Goal: Task Accomplishment & Management: Complete application form

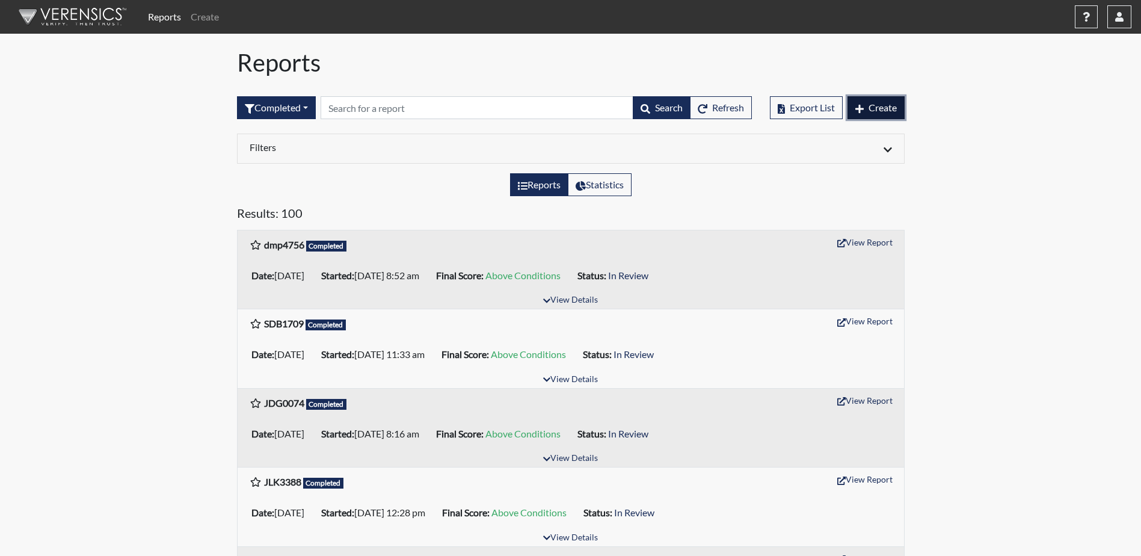
click at [870, 109] on span "Create" at bounding box center [883, 107] width 28 height 11
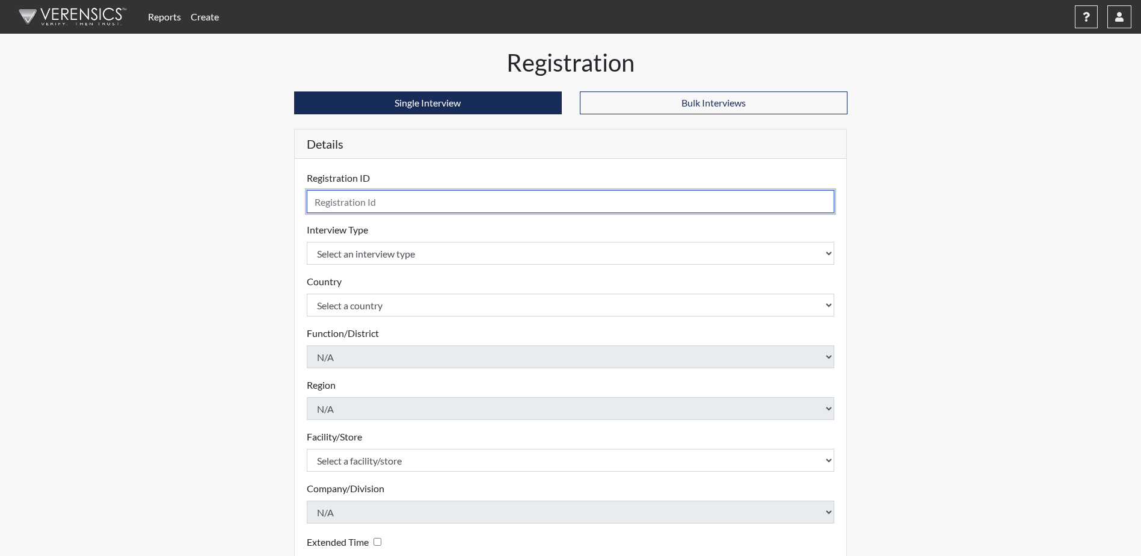
click at [455, 200] on input "text" at bounding box center [571, 201] width 528 height 23
type input "kll3726"
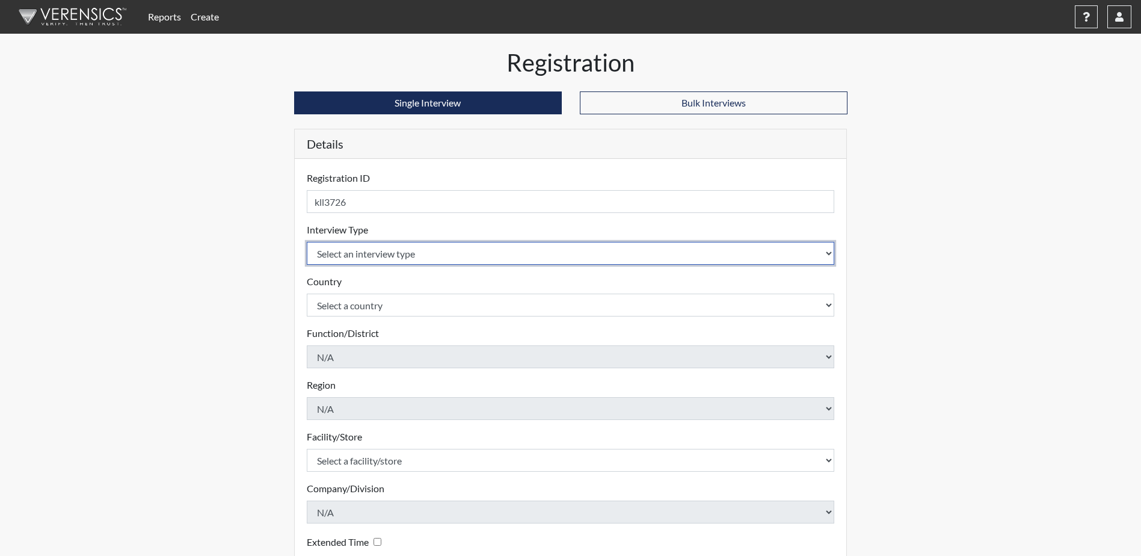
click at [456, 256] on select "Select an interview type Corrections Pre-Employment" at bounding box center [571, 253] width 528 height 23
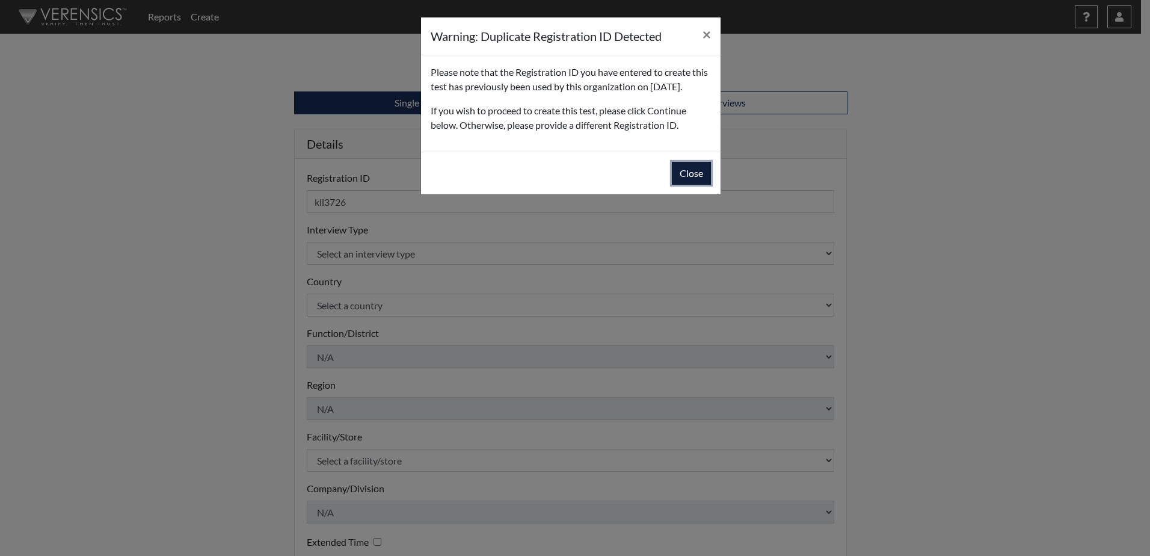
click at [689, 185] on button "Close" at bounding box center [691, 173] width 39 height 23
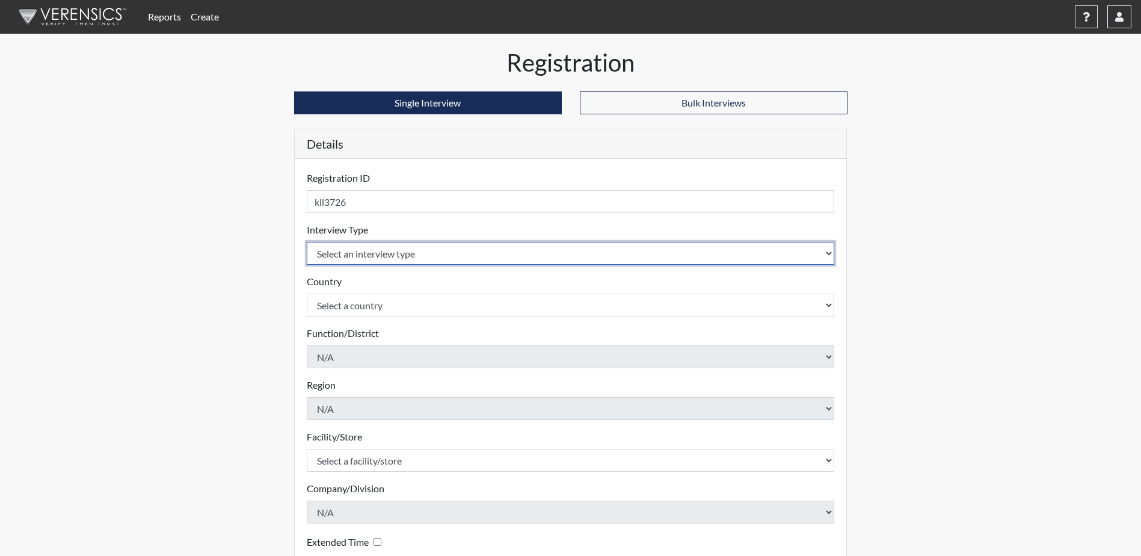
click at [405, 254] on select "Select an interview type Corrections Pre-Employment" at bounding box center [571, 253] width 528 height 23
select select "ff733e93-e1bf-11ea-9c9f-0eff0cf7eb8f"
click at [307, 242] on select "Select an interview type Corrections Pre-Employment" at bounding box center [571, 253] width 528 height 23
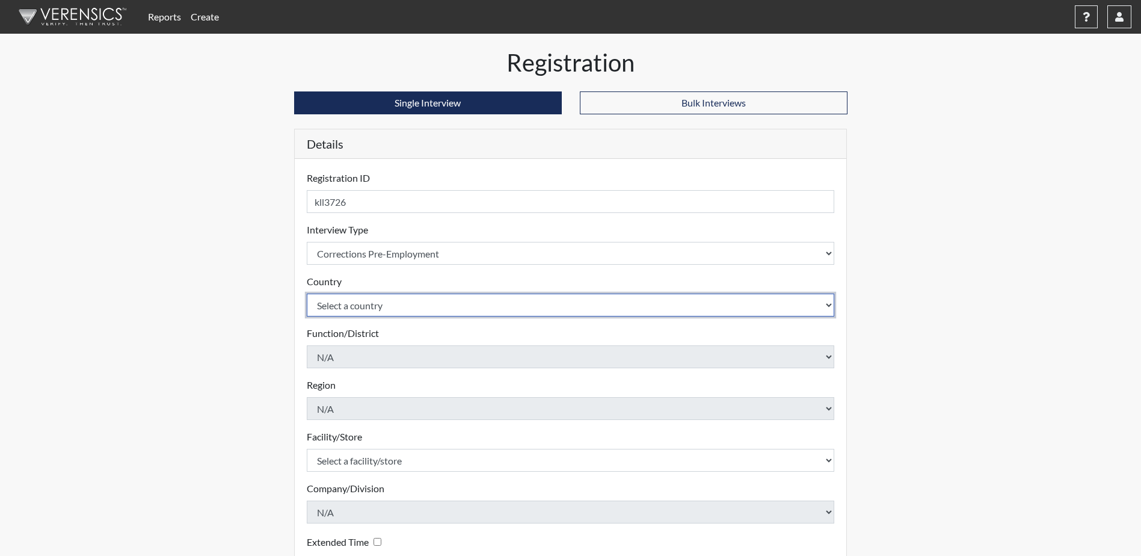
click at [405, 307] on select "Select a country [GEOGRAPHIC_DATA] [GEOGRAPHIC_DATA]" at bounding box center [571, 305] width 528 height 23
select select "united-states-of-[GEOGRAPHIC_DATA]"
click at [307, 294] on select "Select a country [GEOGRAPHIC_DATA] [GEOGRAPHIC_DATA]" at bounding box center [571, 305] width 528 height 23
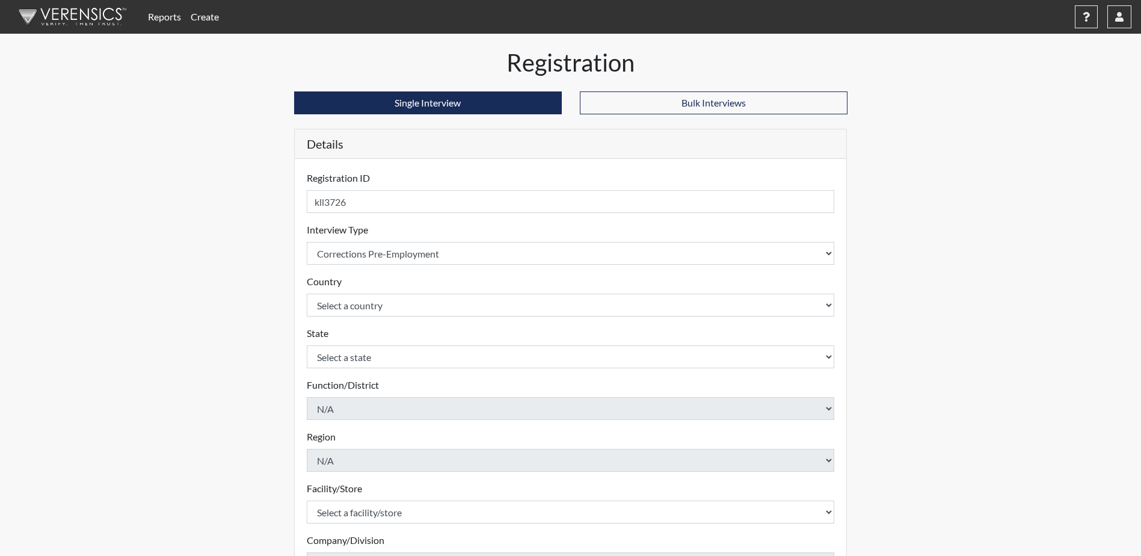
click at [284, 328] on div "Registration Single Interview Bulk Interviews Details Registration ID kll3726 P…" at bounding box center [571, 388] width 686 height 680
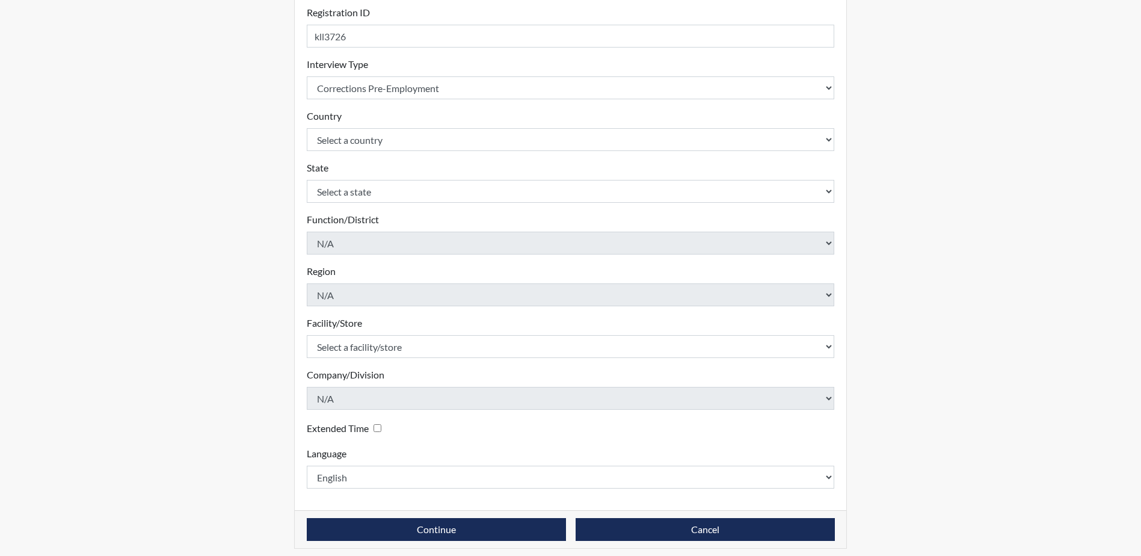
scroll to position [173, 0]
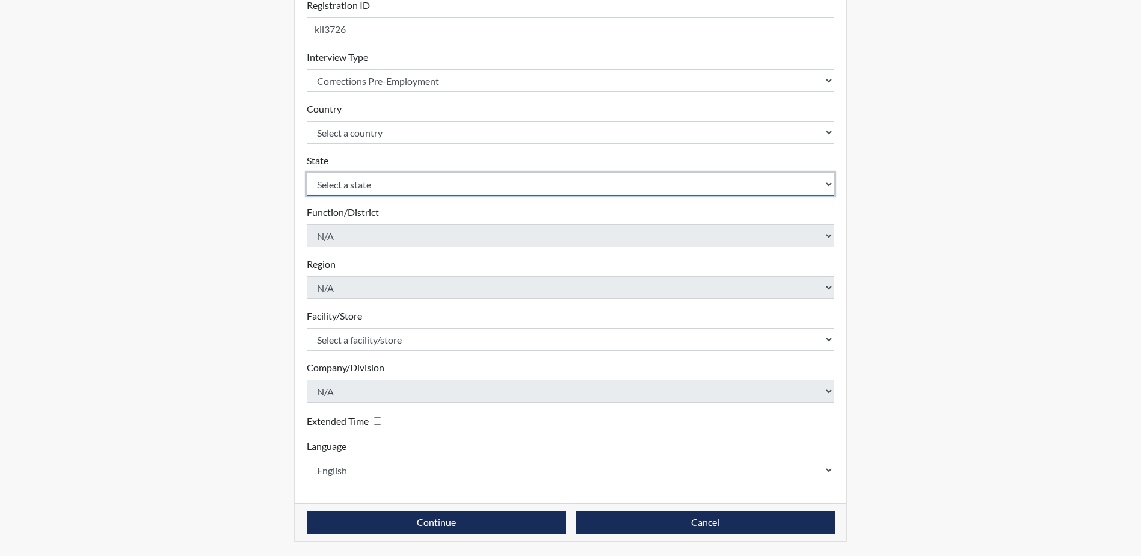
click at [357, 180] on select "Select a state [US_STATE] [US_STATE] [US_STATE] [US_STATE] [US_STATE] [US_STATE…" at bounding box center [571, 184] width 528 height 23
select select "GA"
click at [307, 173] on select "Select a state [US_STATE] [US_STATE] [US_STATE] [US_STATE] [US_STATE] [US_STATE…" at bounding box center [571, 184] width 528 height 23
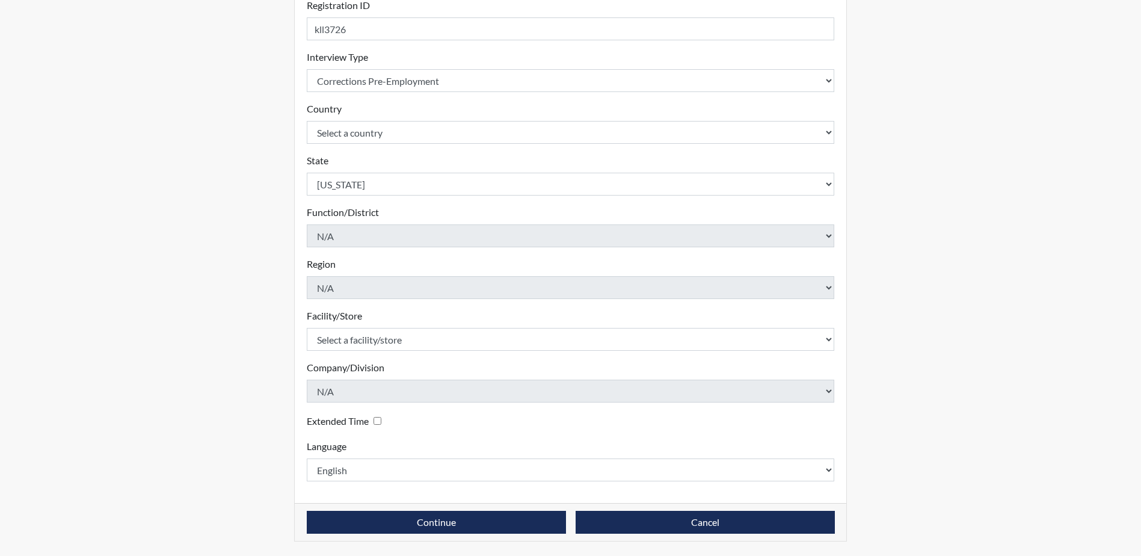
click at [285, 267] on div "Registration Single Interview Bulk Interviews Details Registration ID kll3726 P…" at bounding box center [570, 215] width 571 height 680
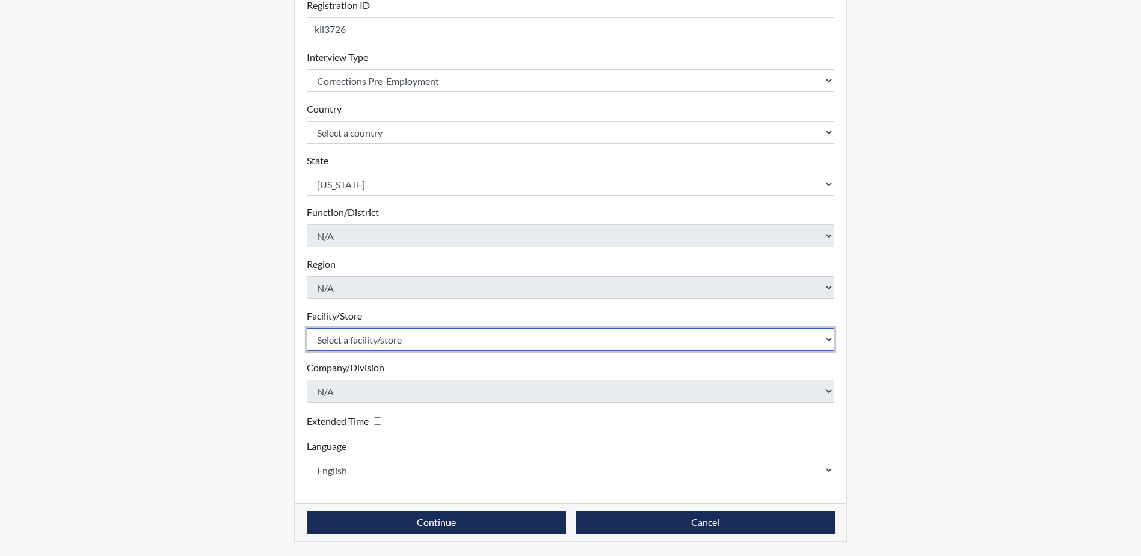
click at [396, 345] on select "Select a facility/store [PERSON_NAME] [PERSON_NAME] PDC" at bounding box center [571, 339] width 528 height 23
select select "cf1e5dfe-3baa-413c-b166-b13f4c2865ea"
click at [307, 328] on select "Select a facility/store [PERSON_NAME] [PERSON_NAME] PDC" at bounding box center [571, 339] width 528 height 23
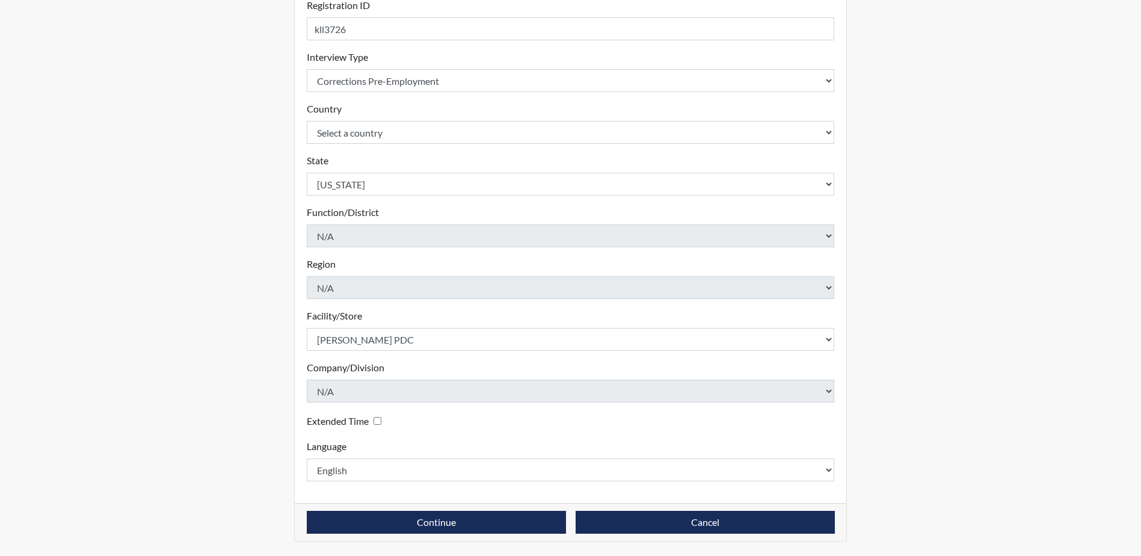
click at [280, 372] on div "Registration Single Interview Bulk Interviews Details Registration ID kll3726 P…" at bounding box center [571, 215] width 686 height 680
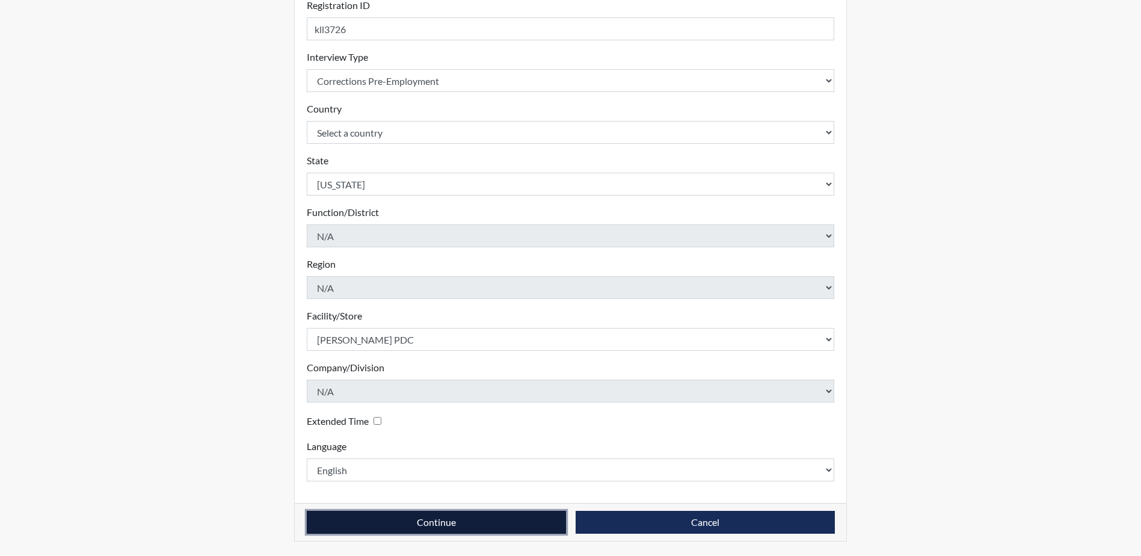
click at [489, 525] on button "Continue" at bounding box center [436, 522] width 259 height 23
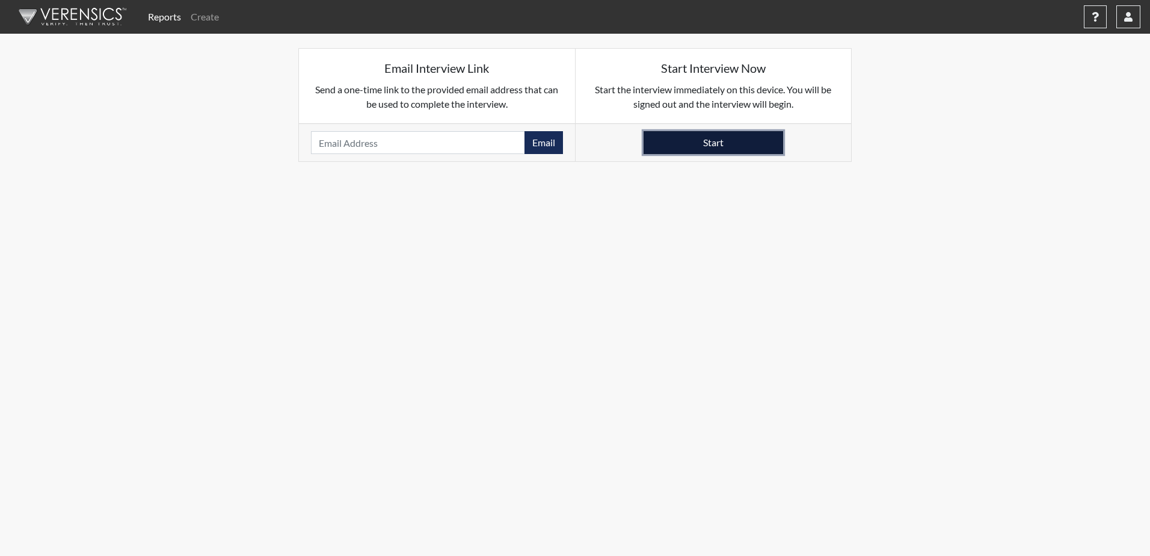
click at [707, 141] on button "Start" at bounding box center [714, 142] width 140 height 23
